Goal: Task Accomplishment & Management: Manage account settings

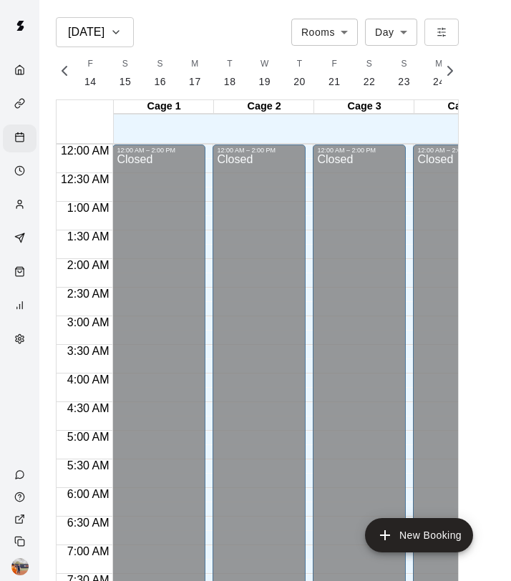
scroll to position [920, 0]
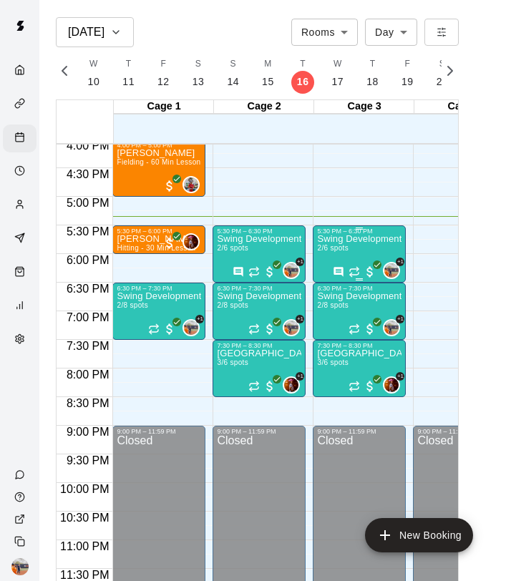
click at [380, 246] on div "Swing Development Academy 8U/10U 2/6 spots" at bounding box center [359, 525] width 84 height 581
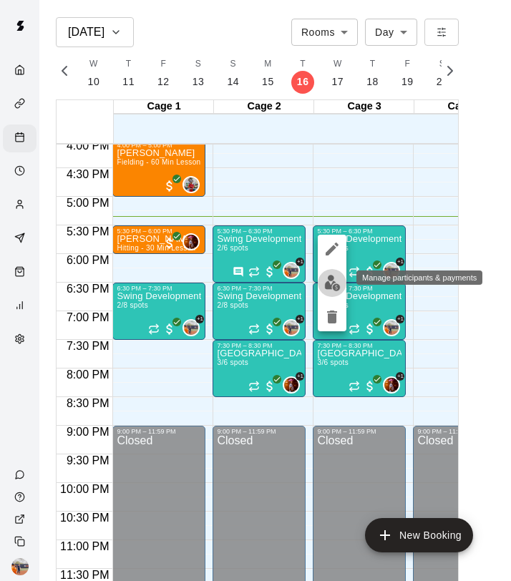
click at [329, 277] on img "edit" at bounding box center [332, 283] width 16 height 16
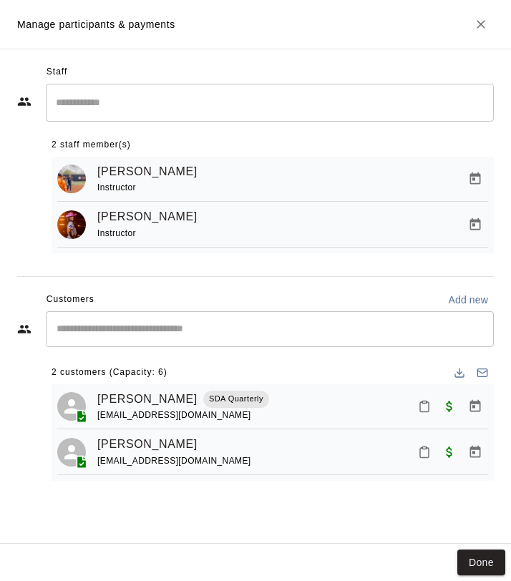
select select "**"
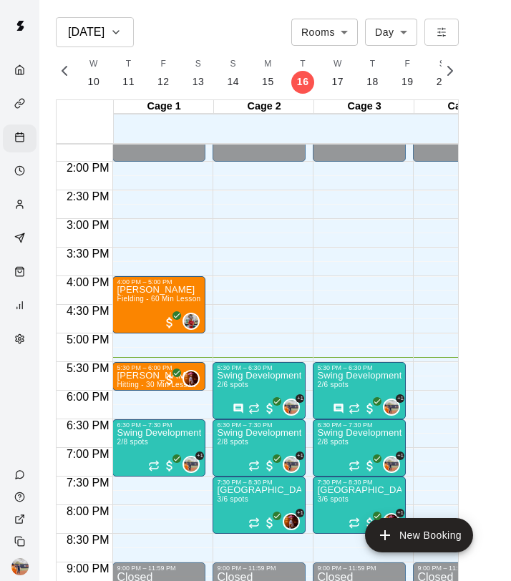
scroll to position [0, 1]
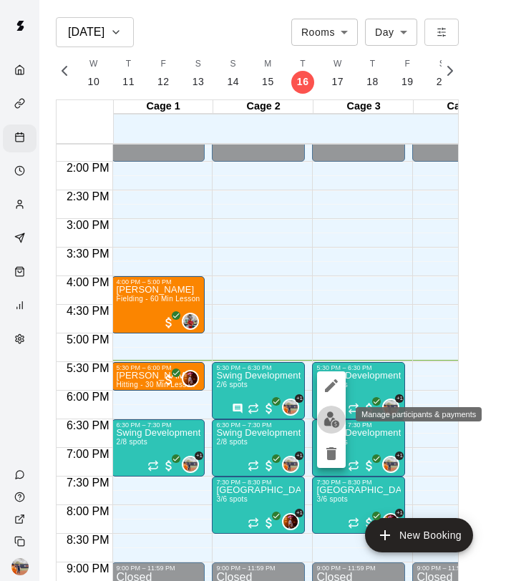
click at [328, 420] on img "edit" at bounding box center [331, 419] width 16 height 16
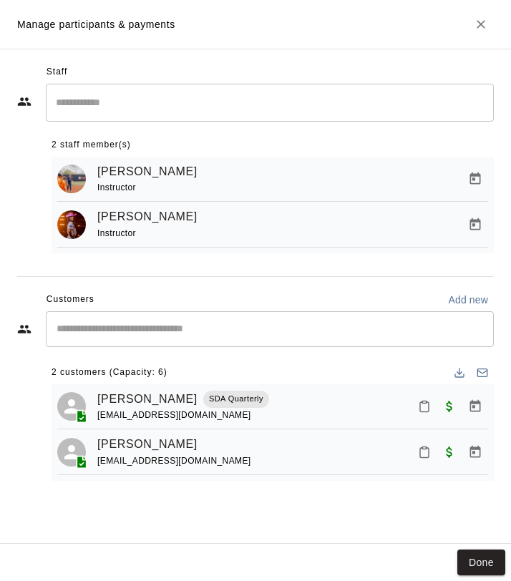
click at [483, 26] on icon "Close" at bounding box center [480, 24] width 9 height 9
